Goal: Task Accomplishment & Management: Manage account settings

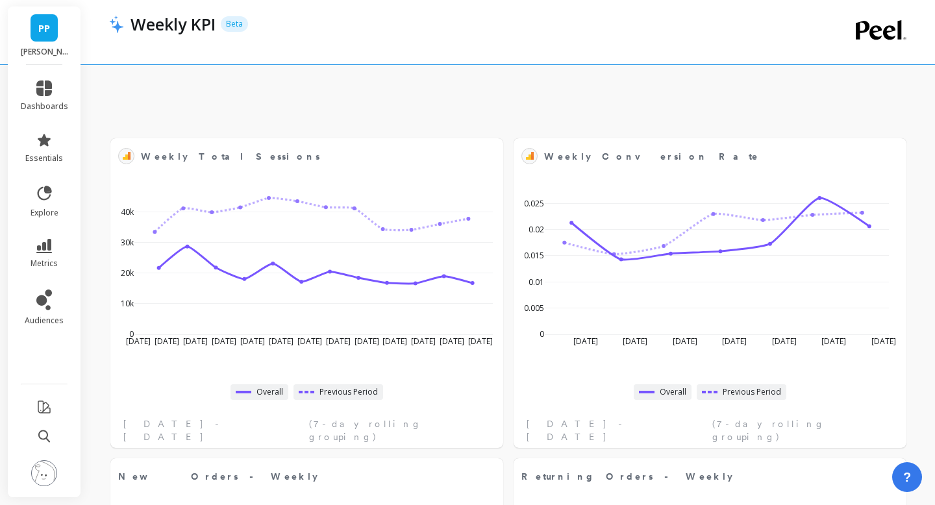
click at [42, 471] on img at bounding box center [44, 473] width 26 height 26
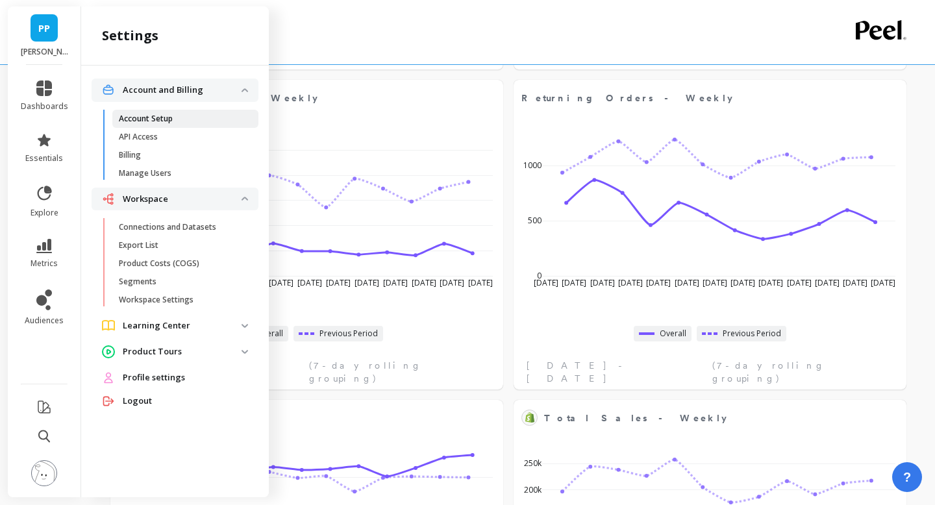
click at [160, 119] on p "Account Setup" at bounding box center [146, 119] width 54 height 10
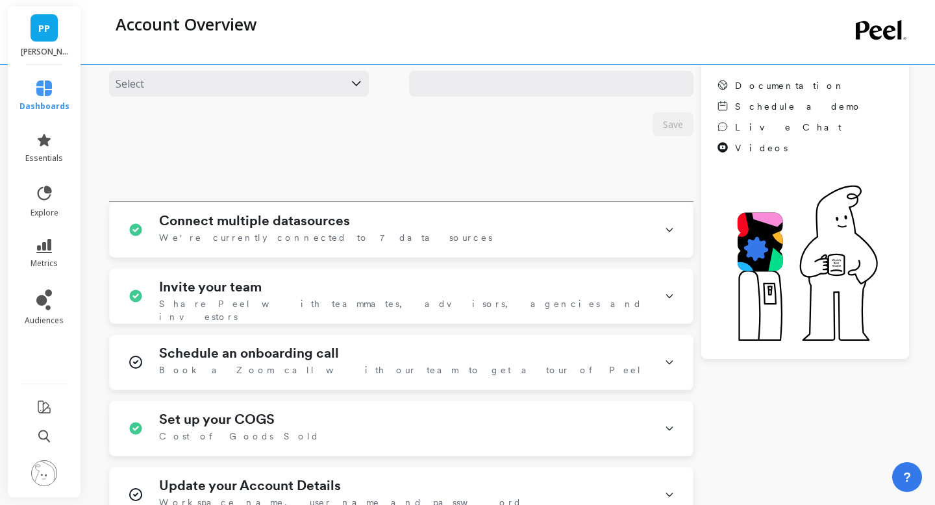
scroll to position [393, 0]
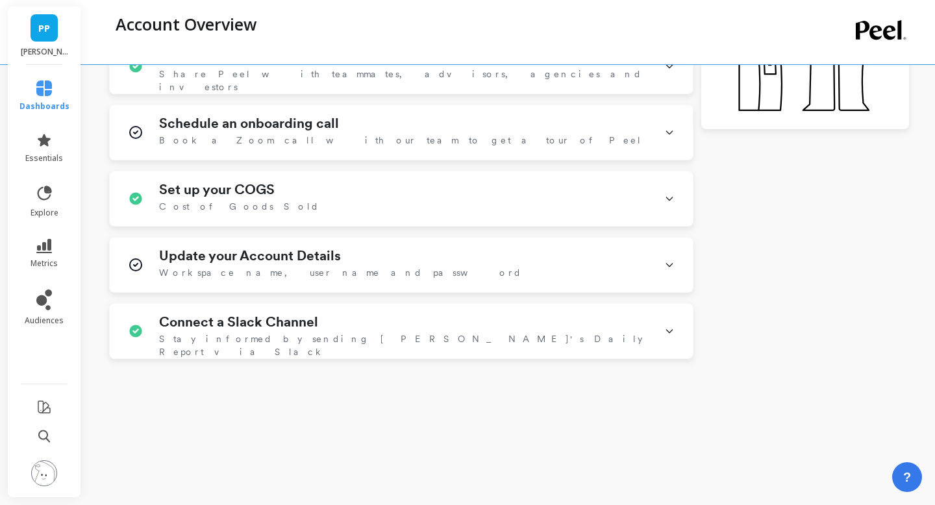
click at [42, 471] on img at bounding box center [44, 473] width 26 height 26
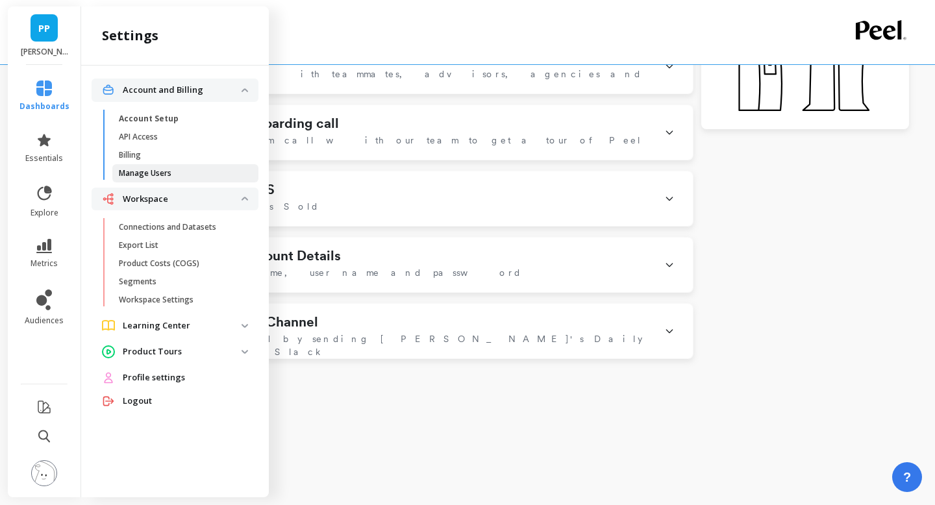
click at [154, 173] on p "Manage Users" at bounding box center [145, 173] width 53 height 10
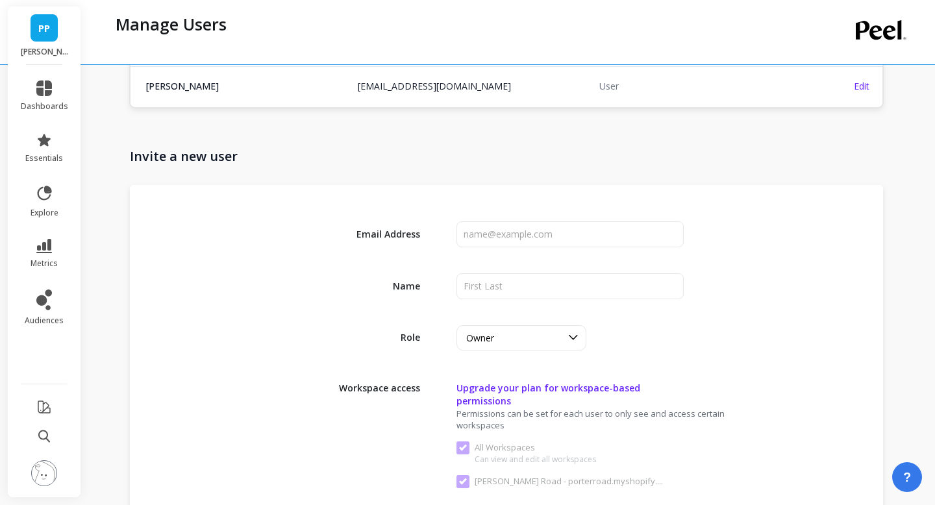
scroll to position [289, 0]
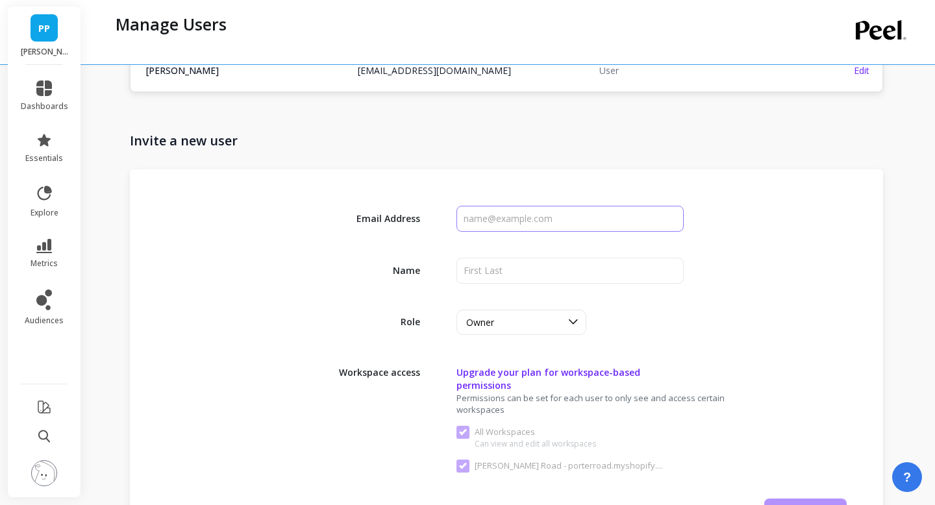
click at [572, 214] on input "input" at bounding box center [569, 219] width 227 height 26
type input "[EMAIL_ADDRESS][DOMAIN_NAME]"
click at [549, 268] on input "input" at bounding box center [569, 271] width 227 height 26
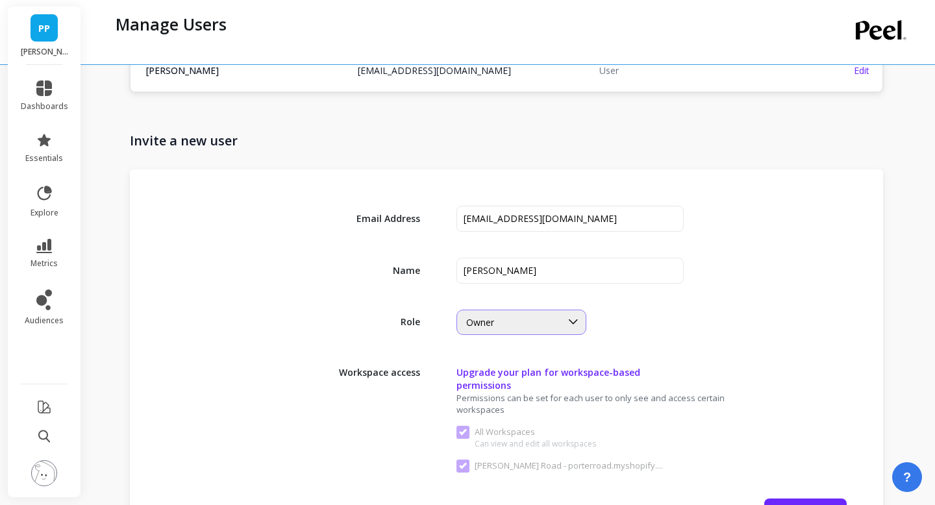
click at [561, 317] on div at bounding box center [573, 322] width 25 height 24
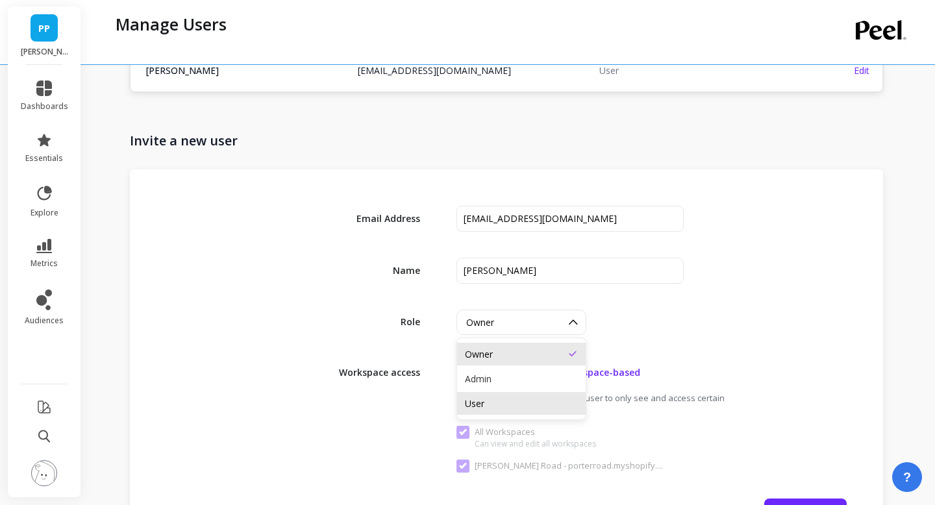
click at [528, 400] on div "User" at bounding box center [521, 403] width 113 height 12
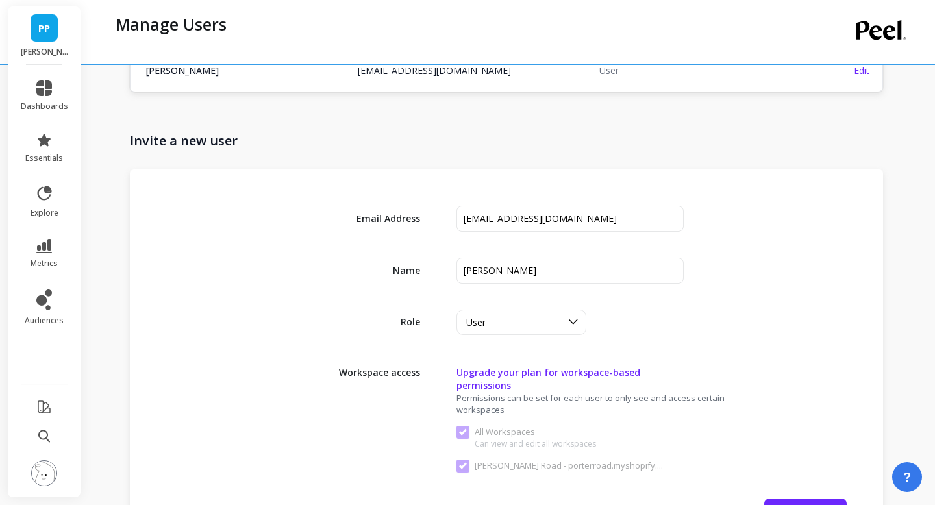
scroll to position [423, 0]
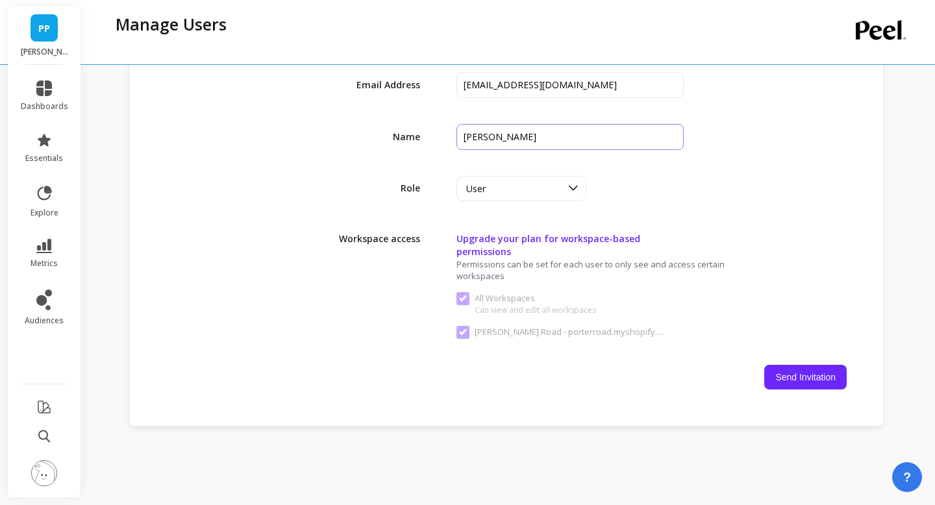
click at [530, 132] on input "input" at bounding box center [569, 137] width 227 height 26
type input "[PERSON_NAME]"
click at [668, 216] on div "Email Address Name Role option User, selected. User Workspace access Upgrade yo…" at bounding box center [506, 231] width 753 height 390
click at [780, 367] on button "Send Invitation" at bounding box center [805, 377] width 82 height 25
checkbox Workspaces "false"
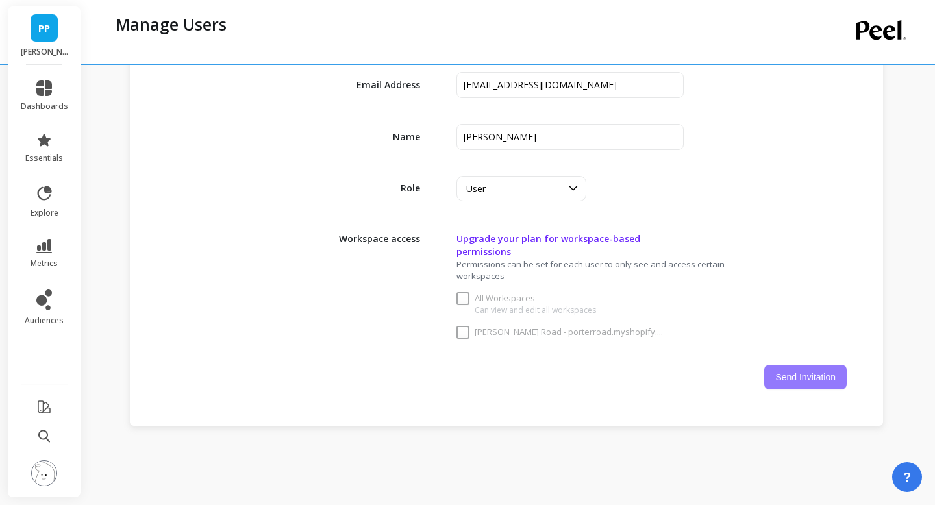
checkbox porterroad\ "false"
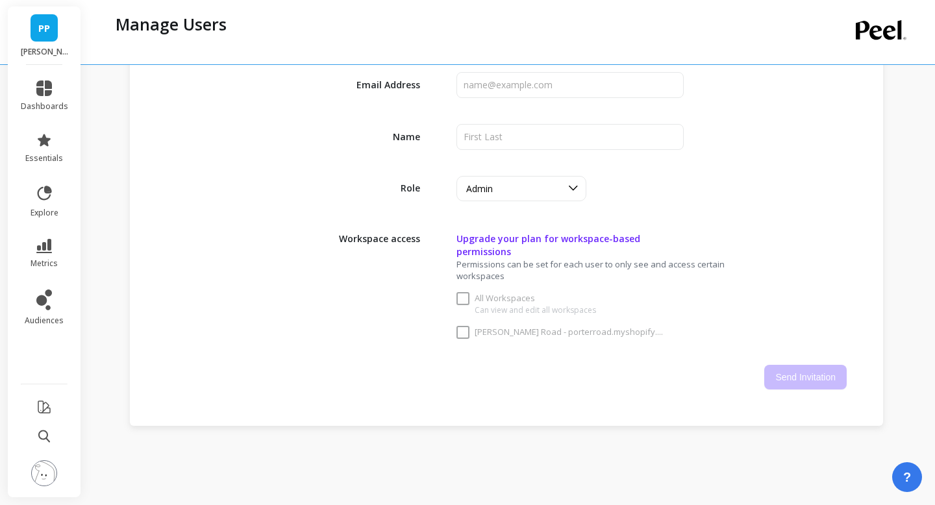
checkbox Workspaces "true"
checkbox porterroad\ "true"
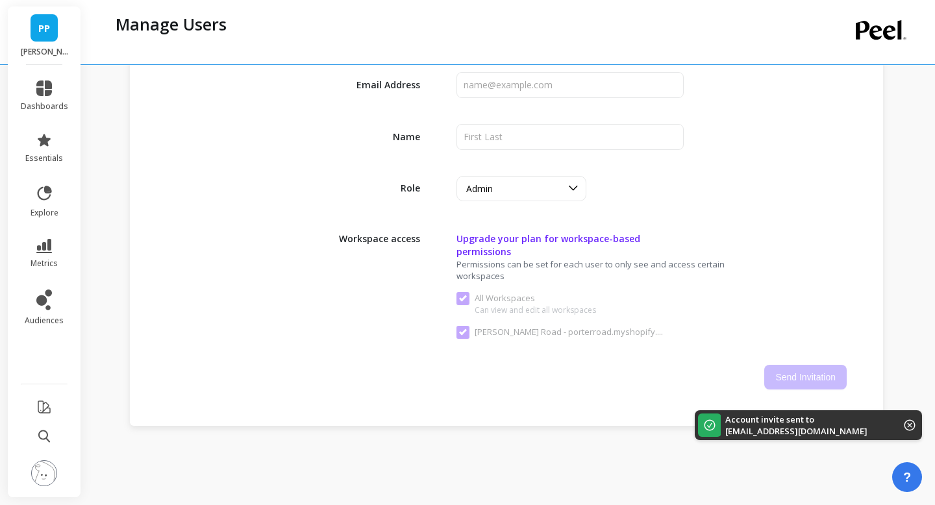
scroll to position [464, 0]
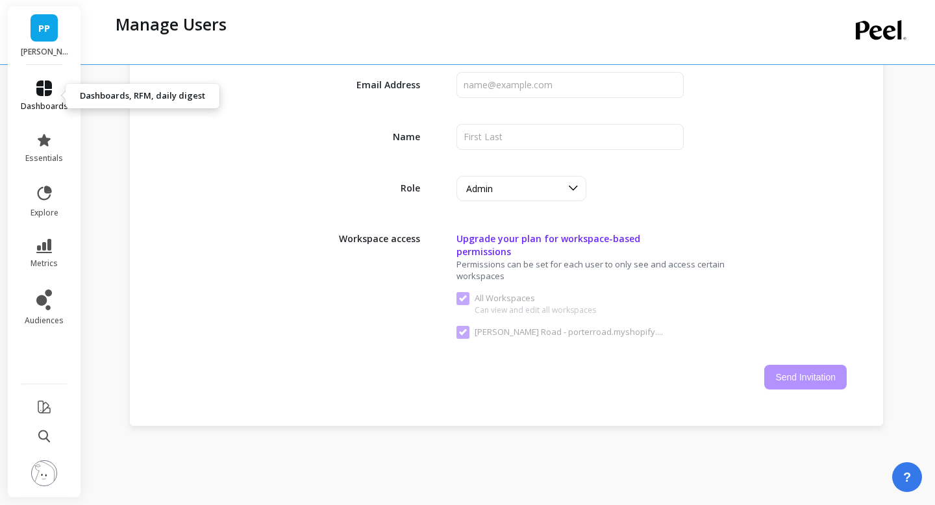
click at [47, 83] on icon at bounding box center [44, 88] width 16 height 16
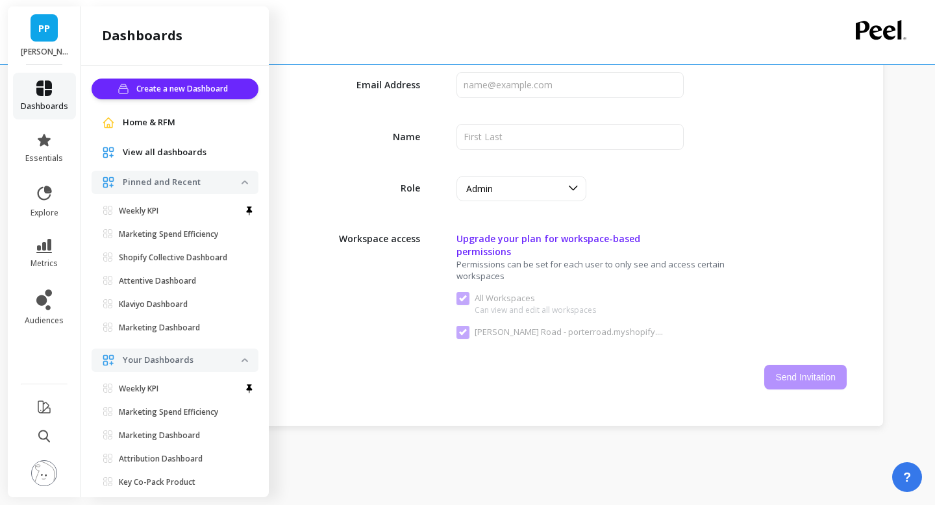
scroll to position [25, 0]
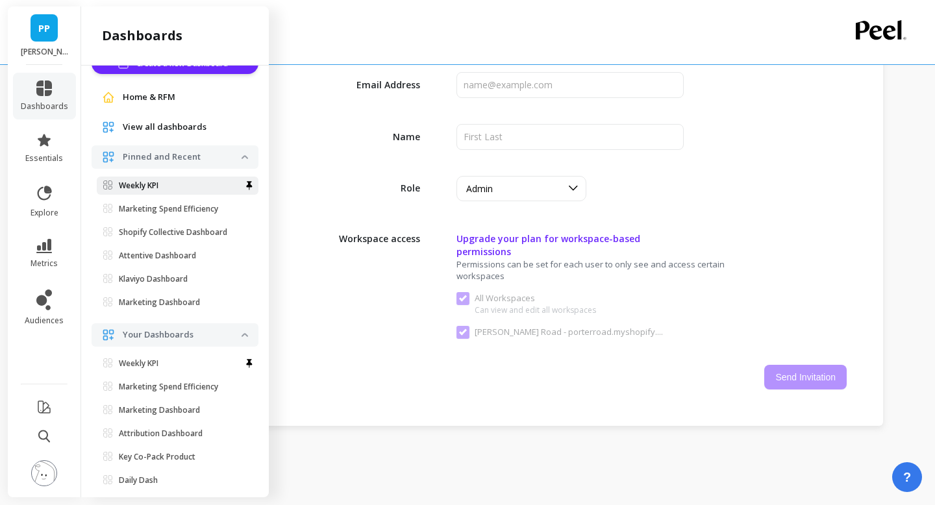
click at [139, 184] on p "Weekly KPI" at bounding box center [139, 185] width 40 height 10
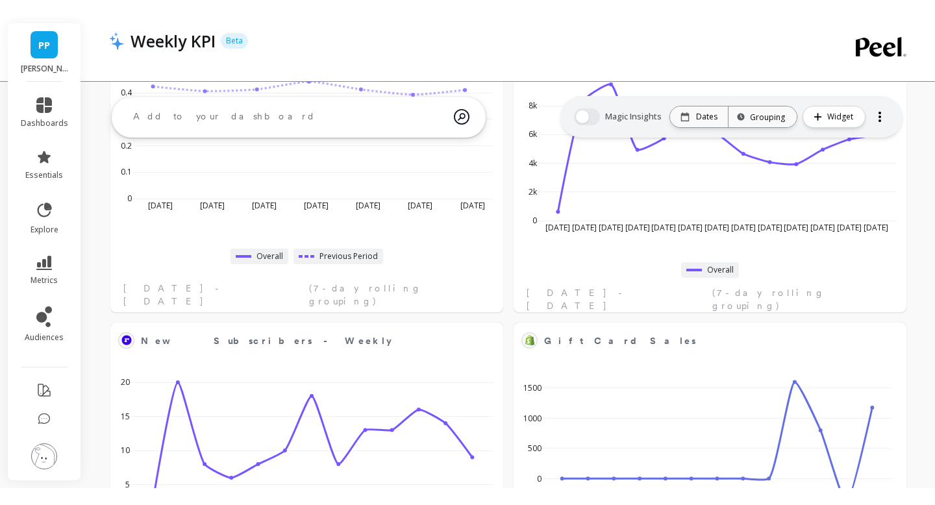
scroll to position [1280, 0]
